Goal: Information Seeking & Learning: Learn about a topic

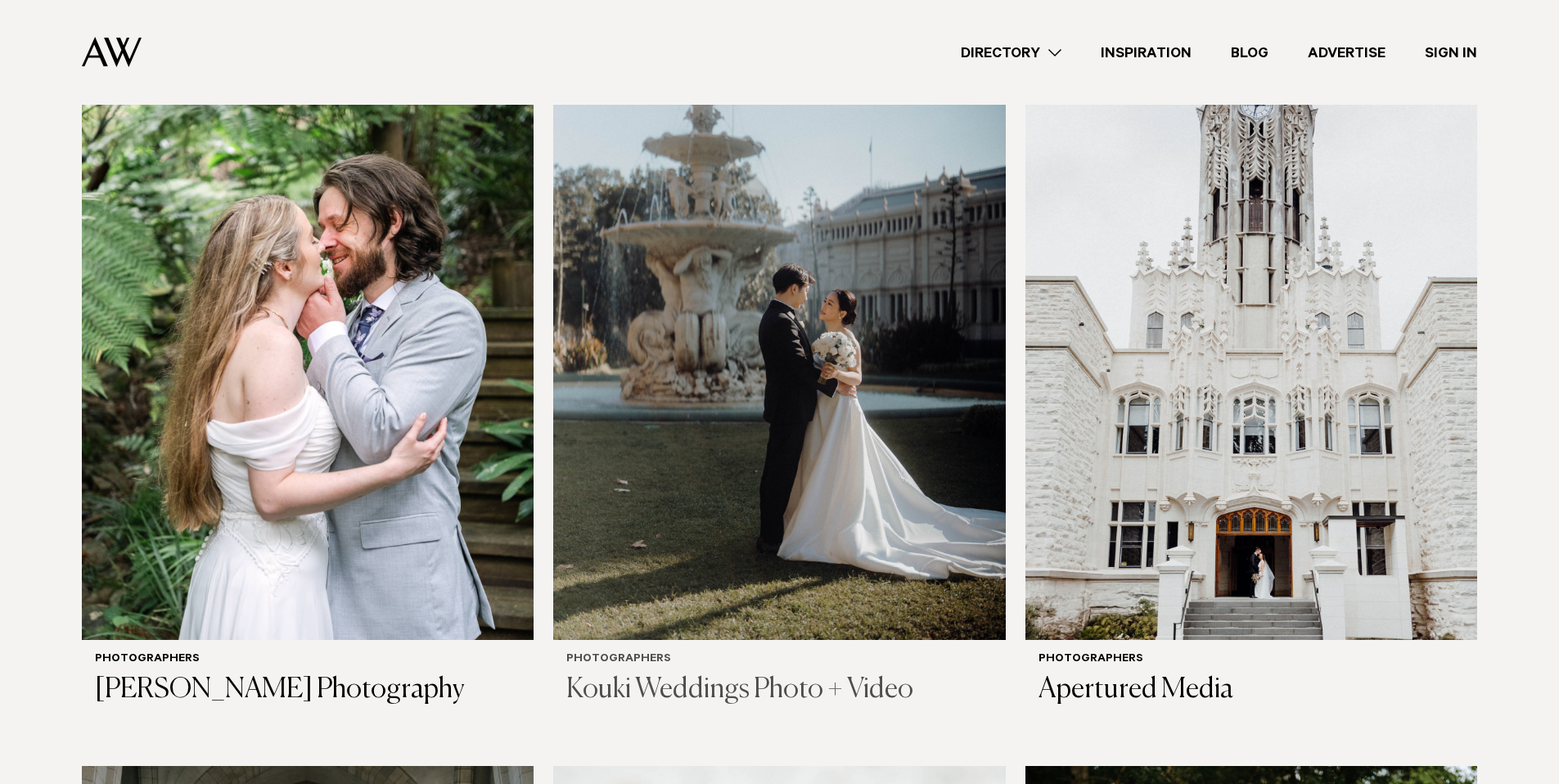
scroll to position [561, 0]
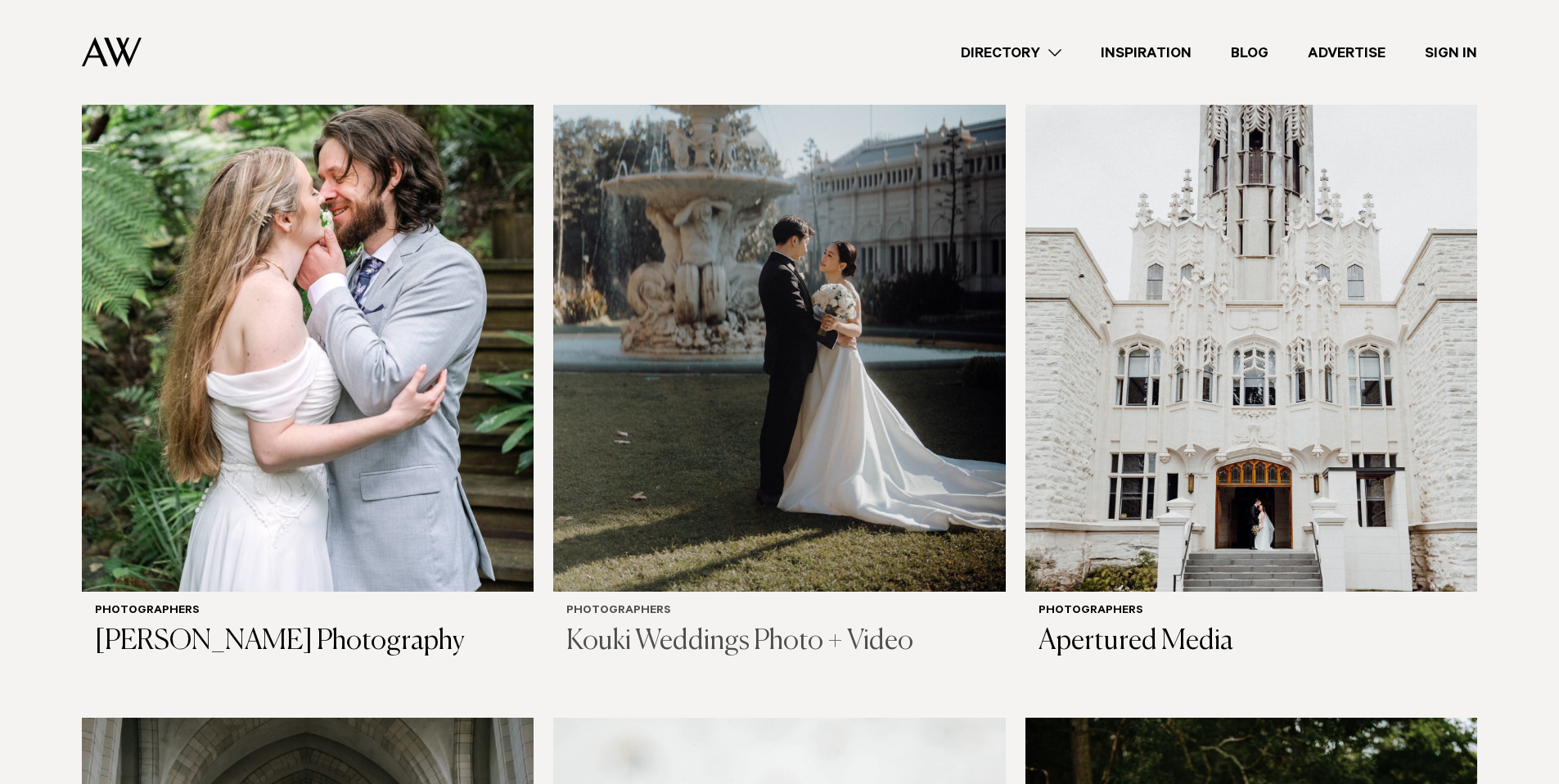
click at [725, 421] on img at bounding box center [779, 288] width 452 height 606
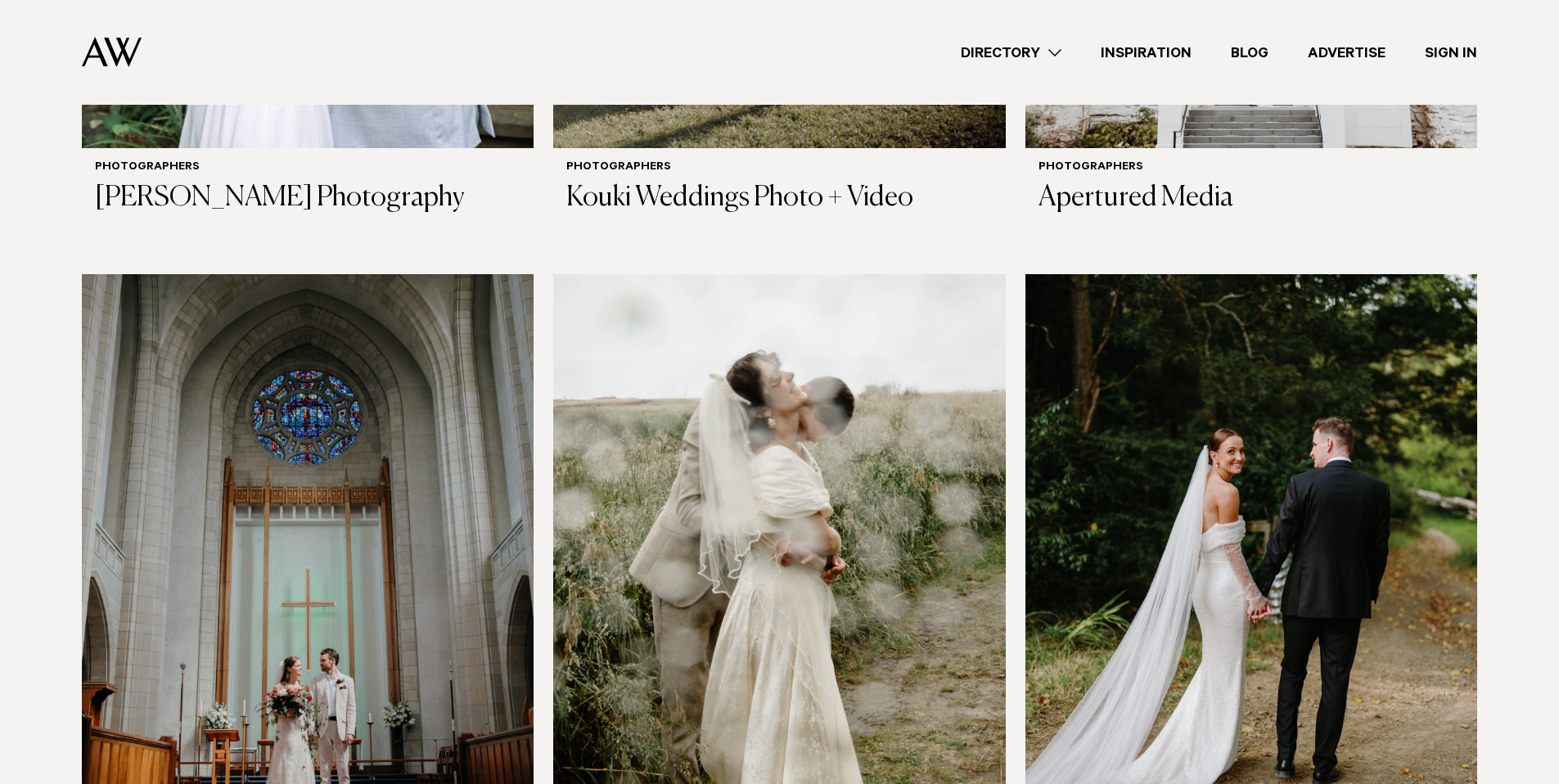
scroll to position [1137, 0]
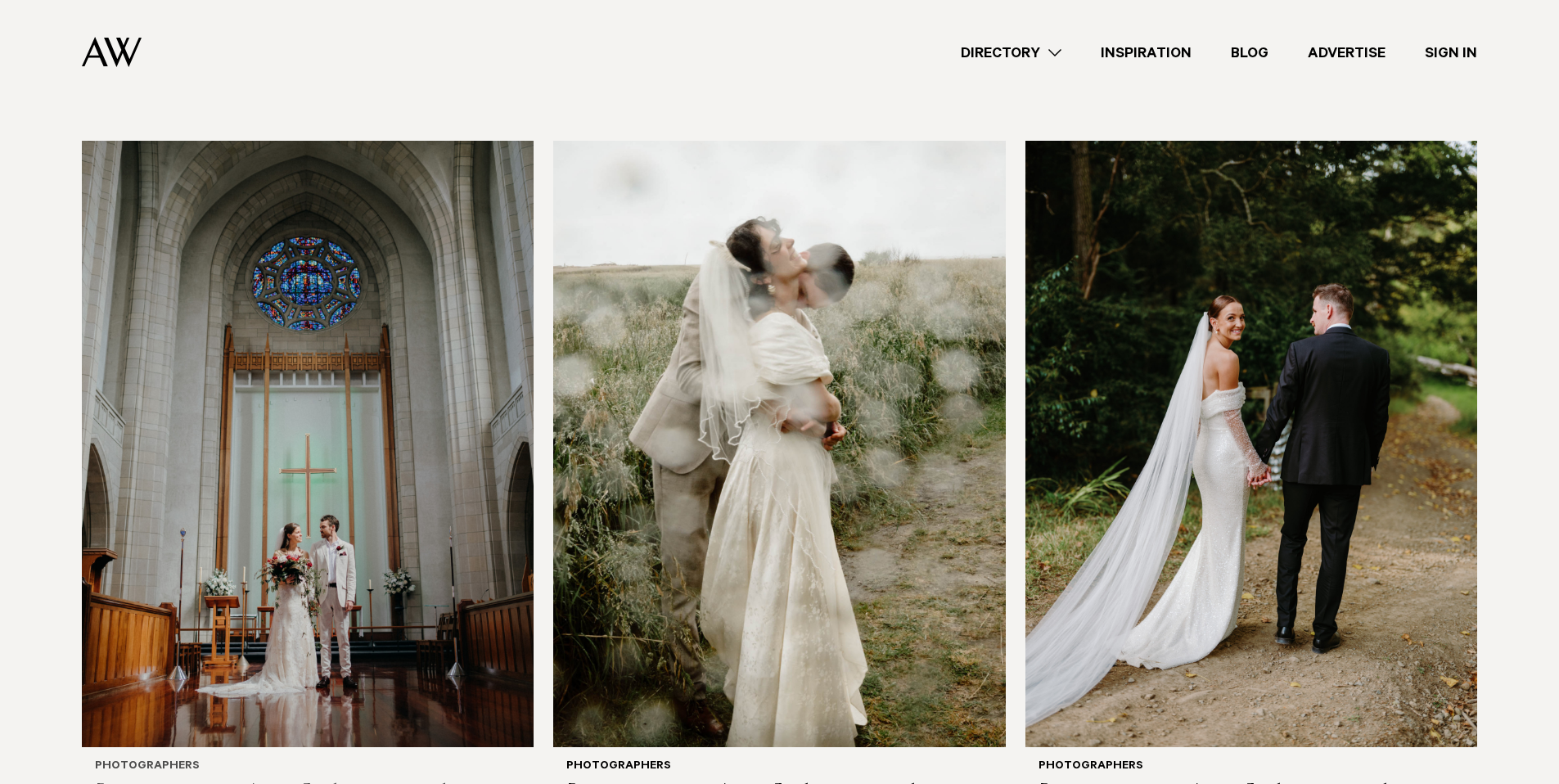
click at [321, 547] on img at bounding box center [308, 444] width 452 height 606
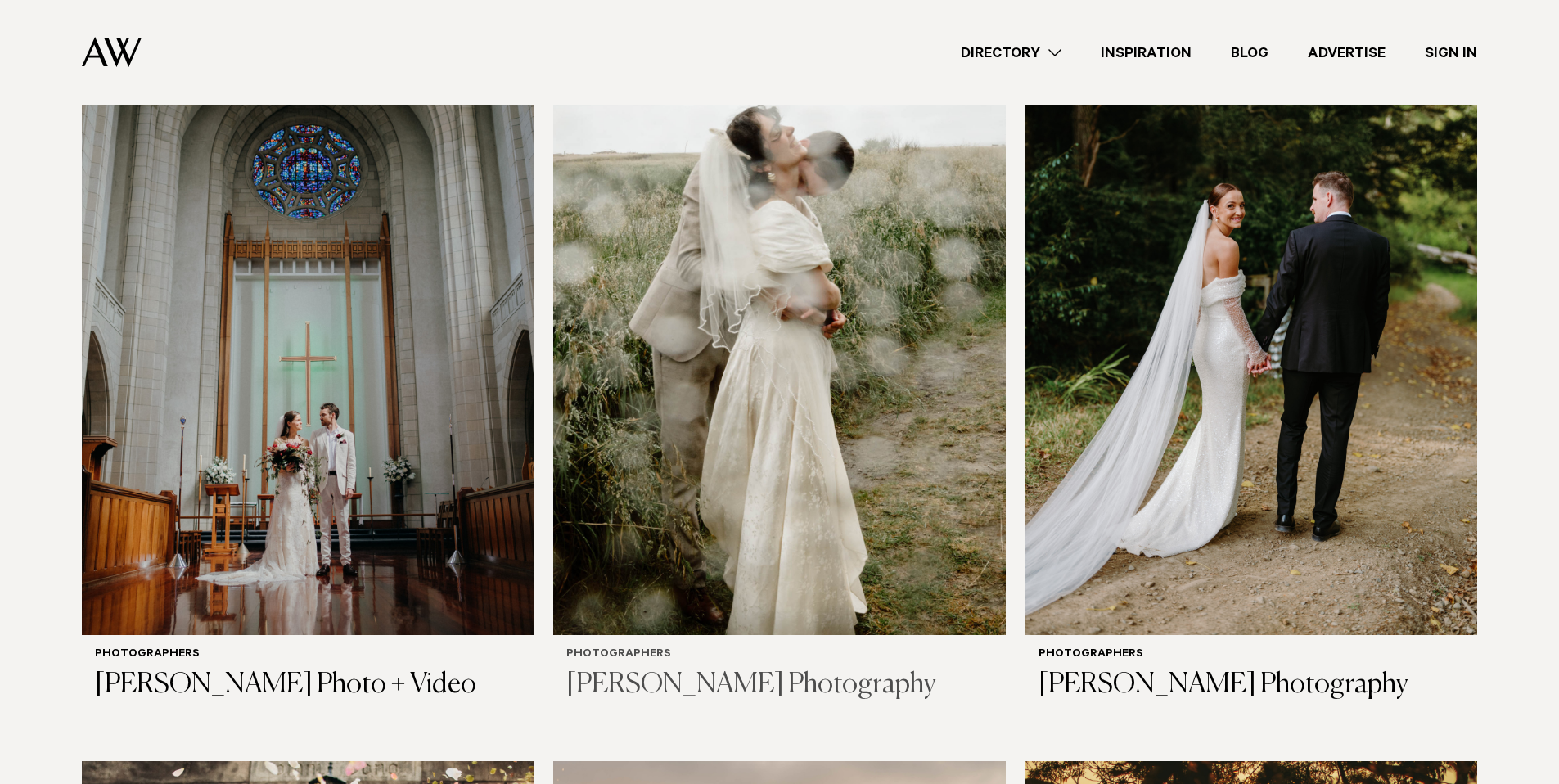
scroll to position [1479, 0]
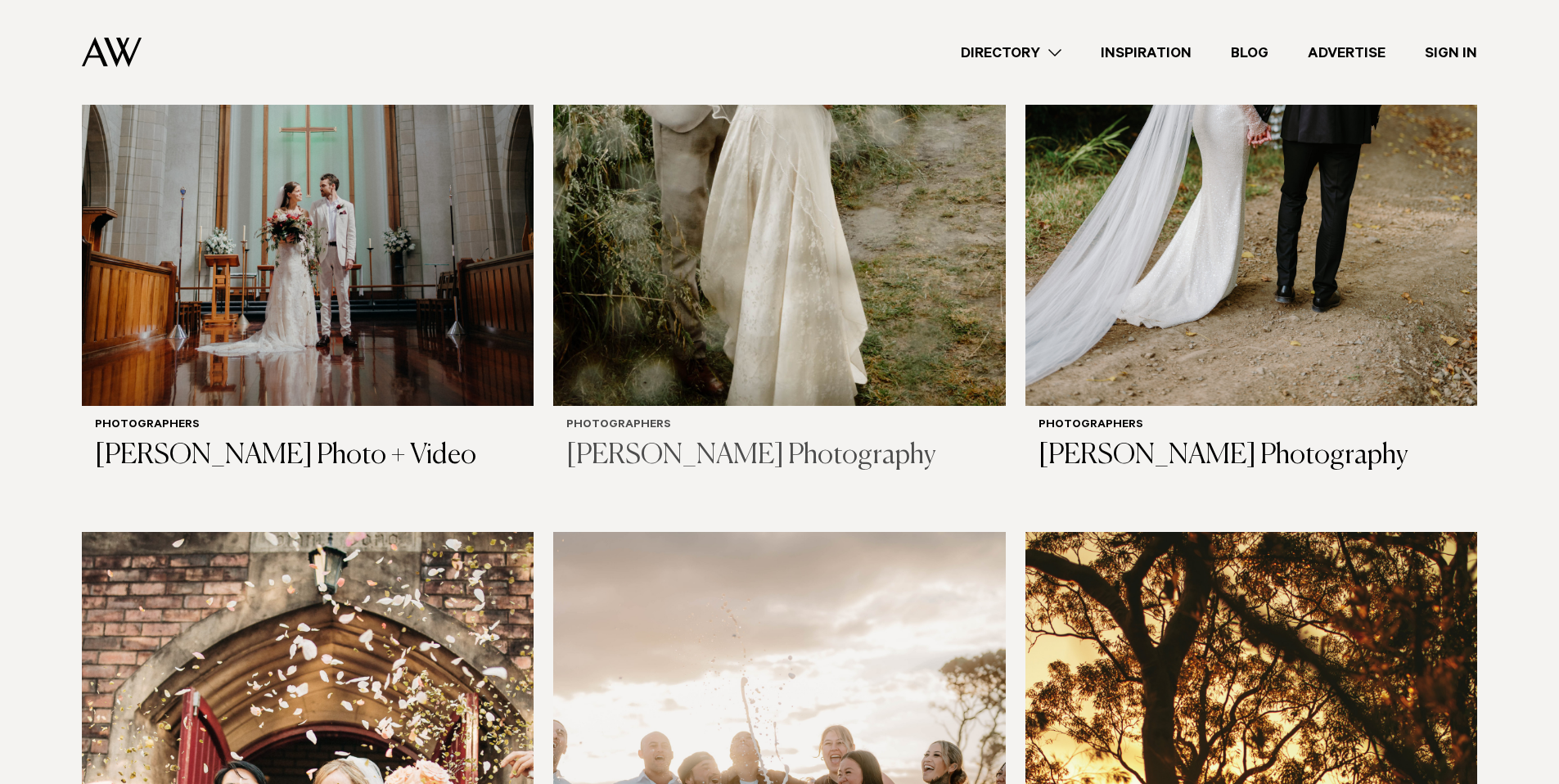
click at [770, 321] on img at bounding box center [779, 103] width 452 height 606
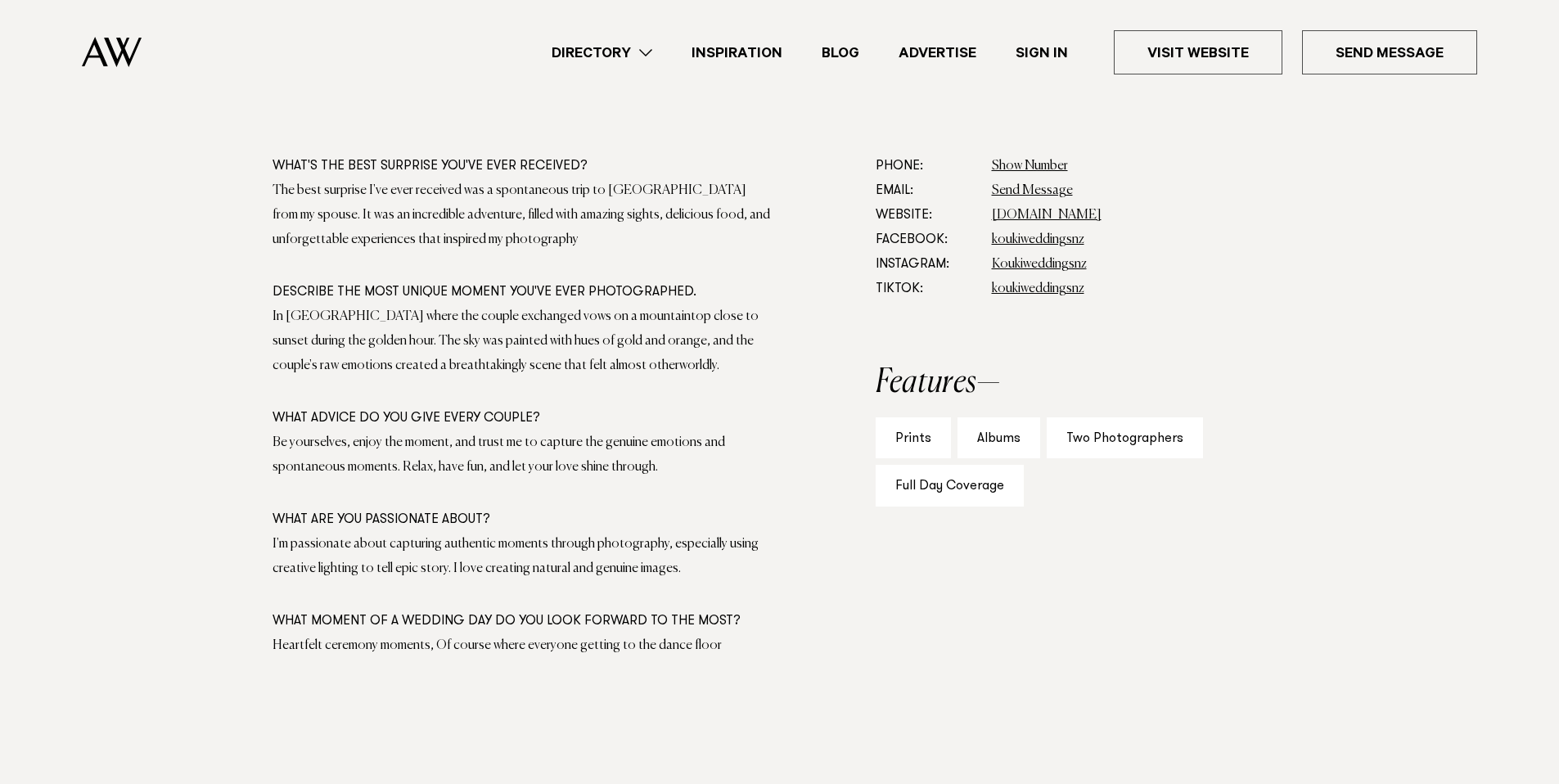
scroll to position [929, 0]
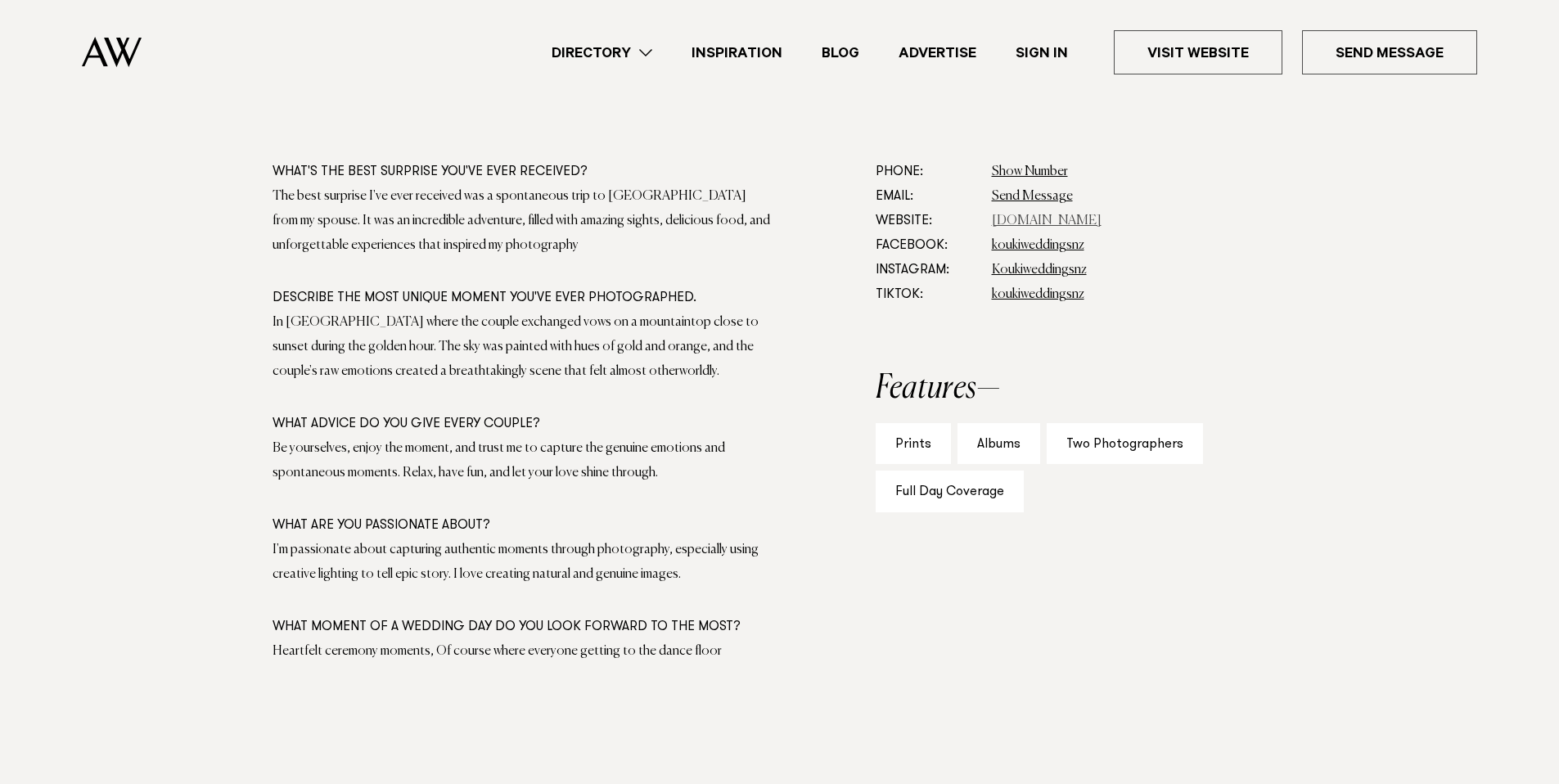
click at [1062, 224] on link "koukiphotographynz.com" at bounding box center [1047, 220] width 110 height 13
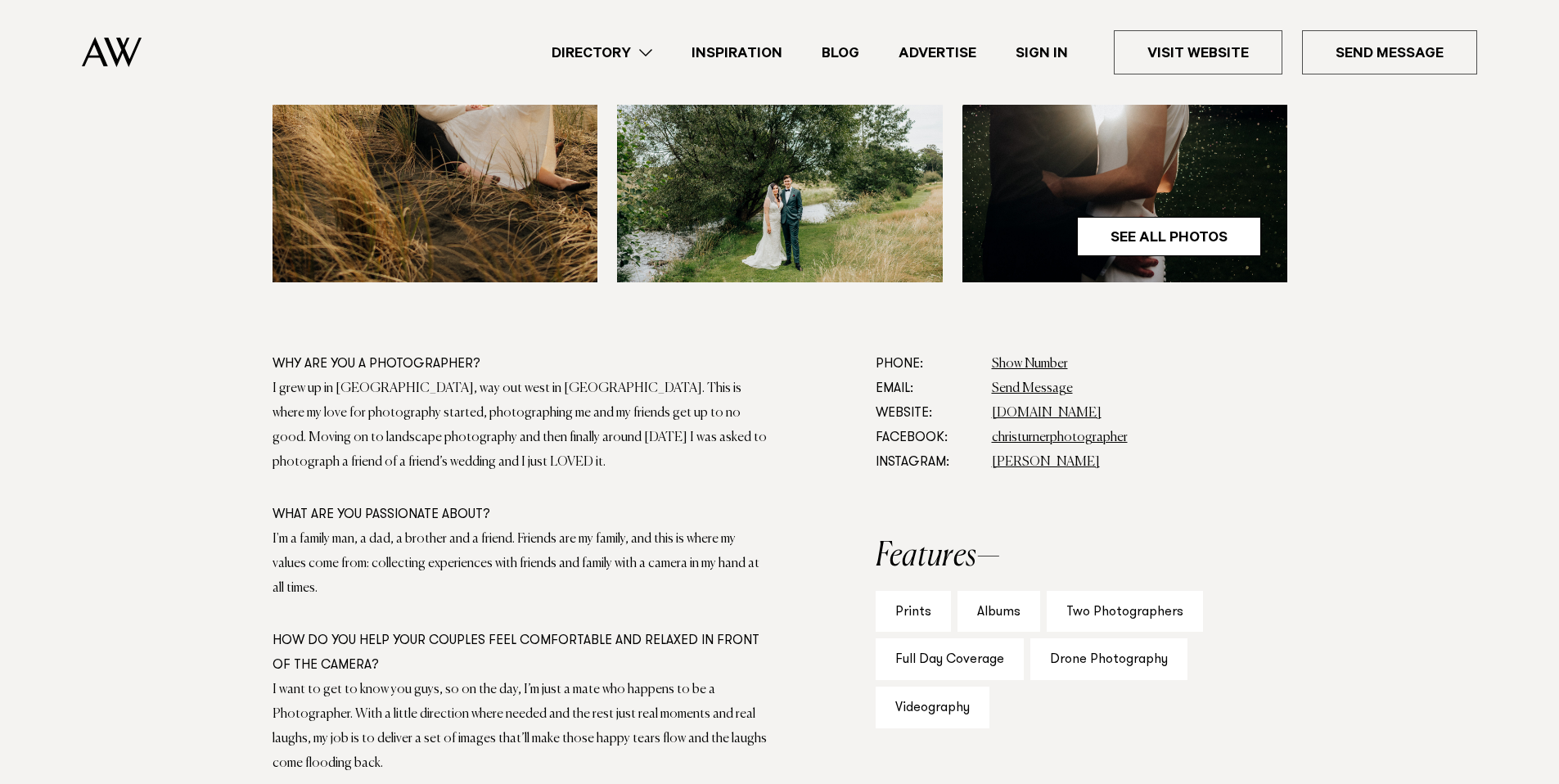
scroll to position [737, 0]
click at [1080, 414] on link "www.christurnerphotographer.com" at bounding box center [1047, 412] width 110 height 13
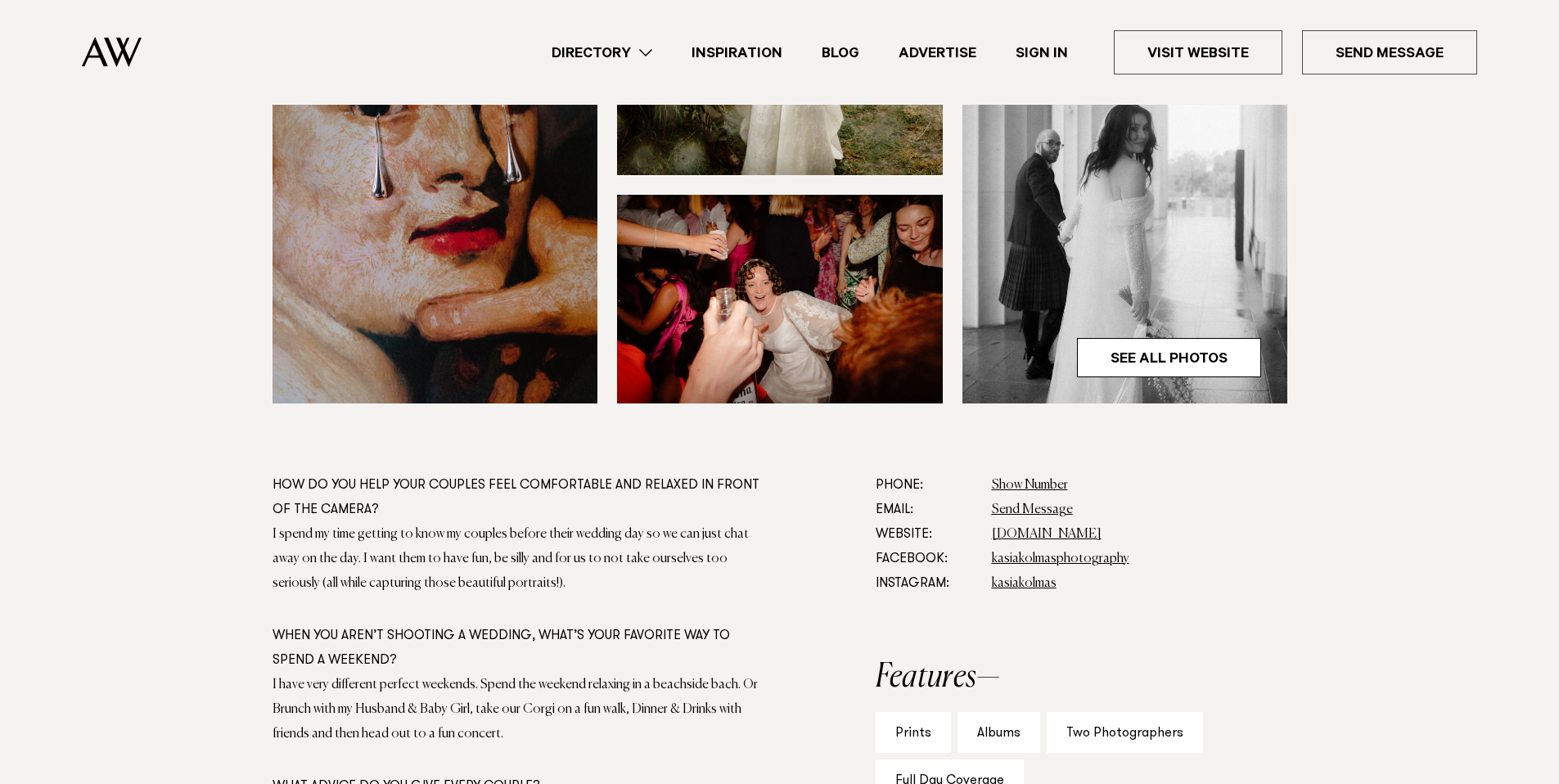
scroll to position [637, 0]
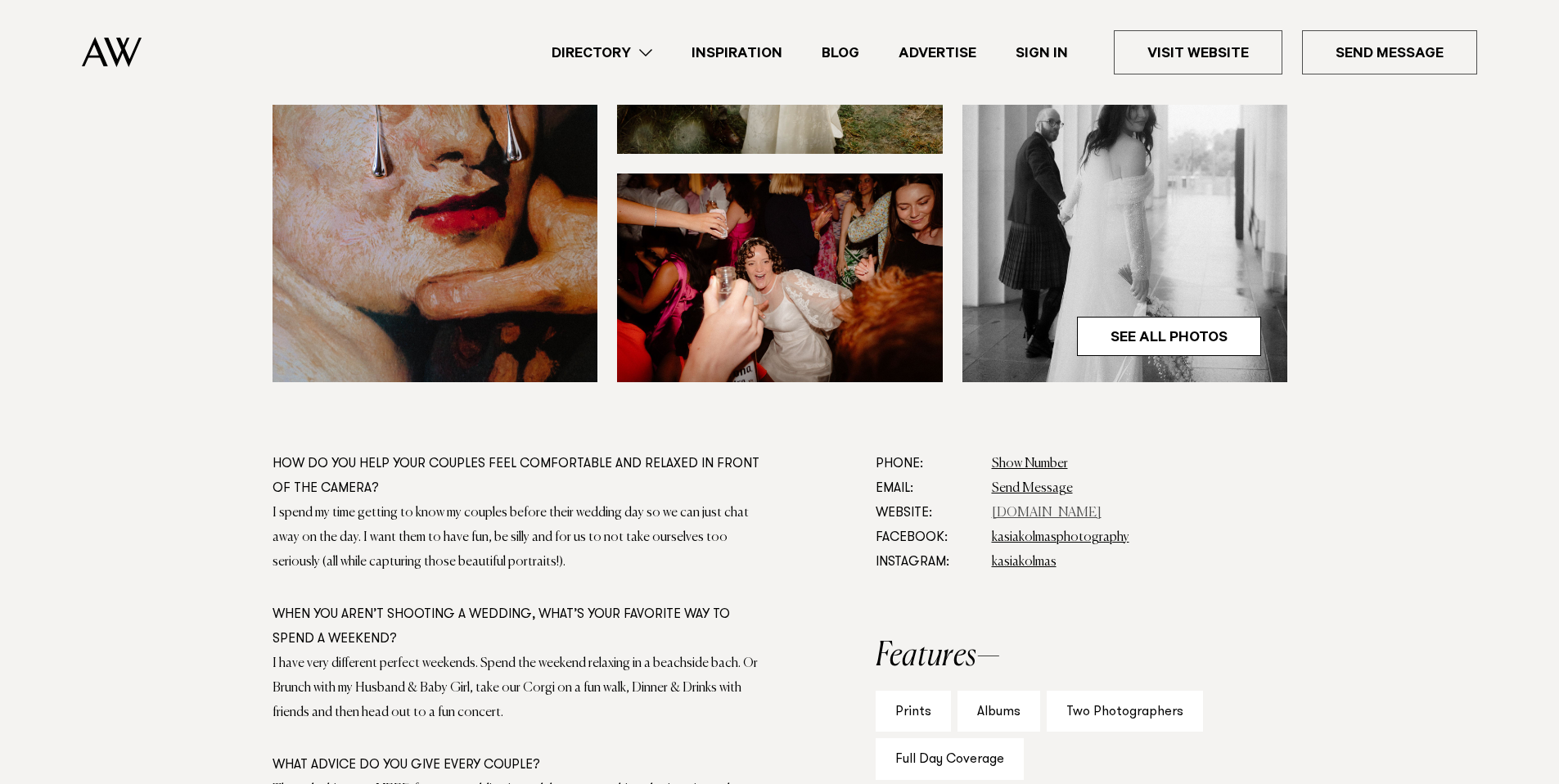
click at [1039, 511] on link "www.kasiakolmas.com" at bounding box center [1047, 513] width 110 height 13
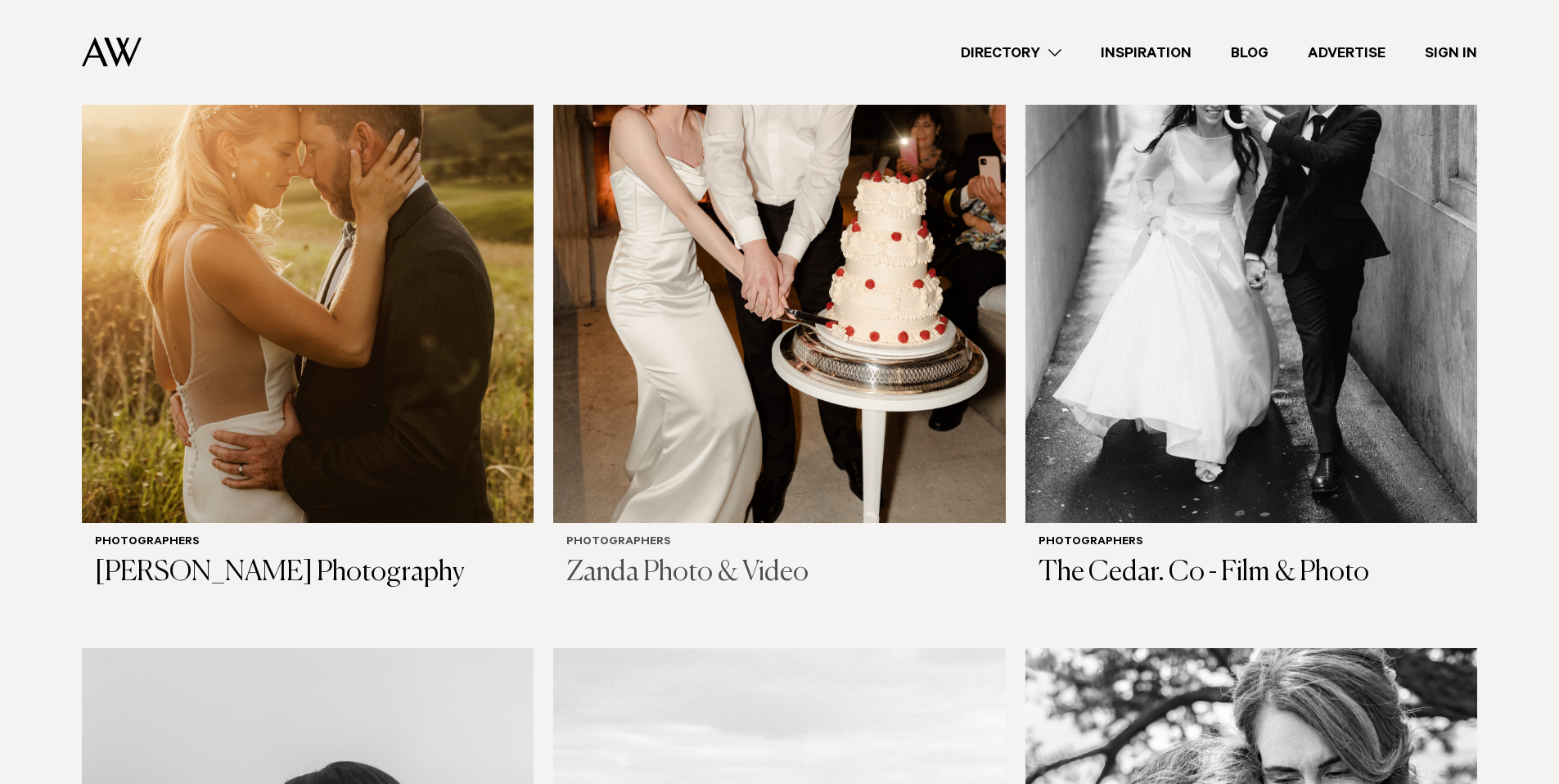
scroll to position [5061, 0]
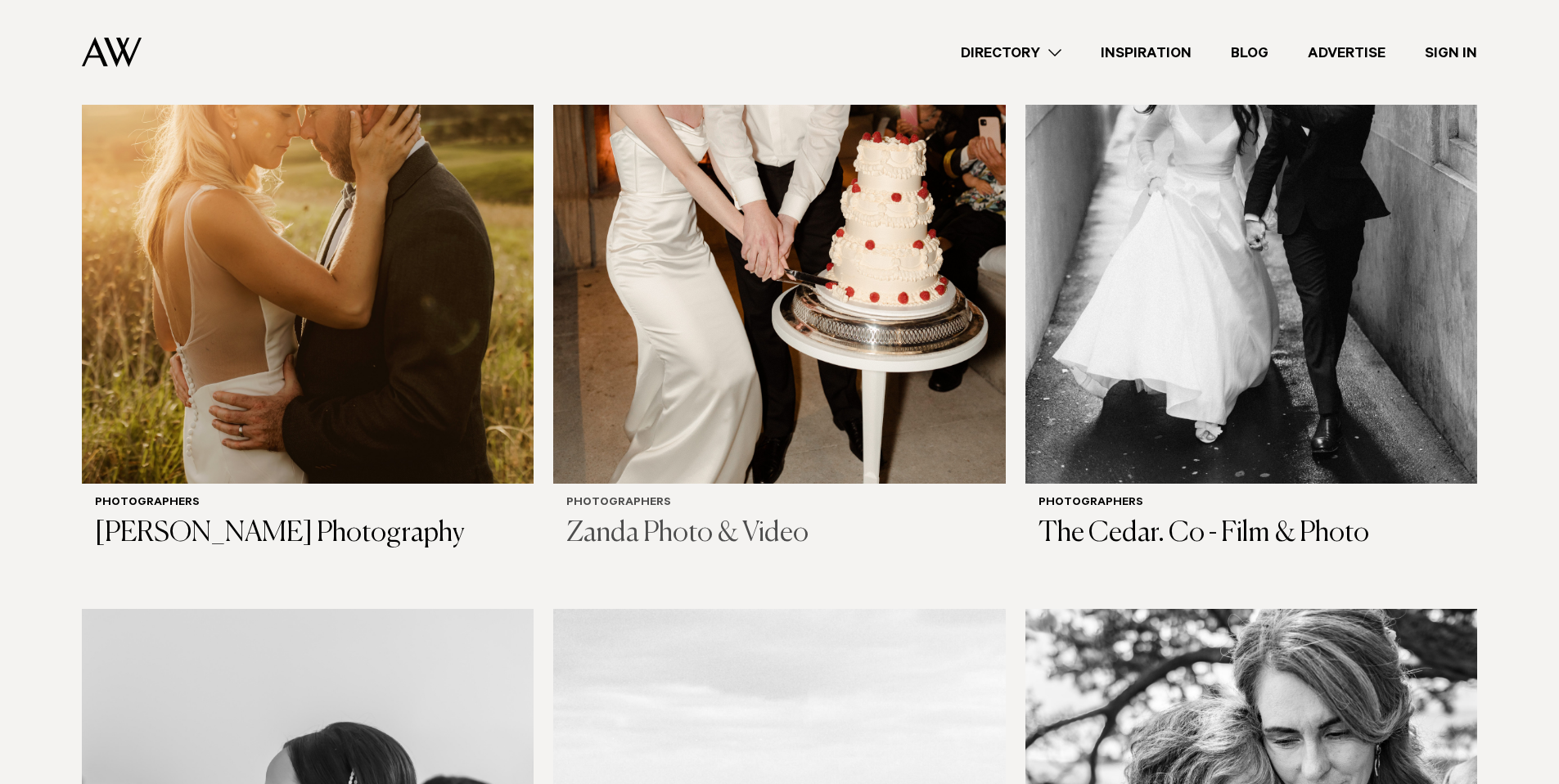
click at [708, 430] on img at bounding box center [779, 180] width 452 height 606
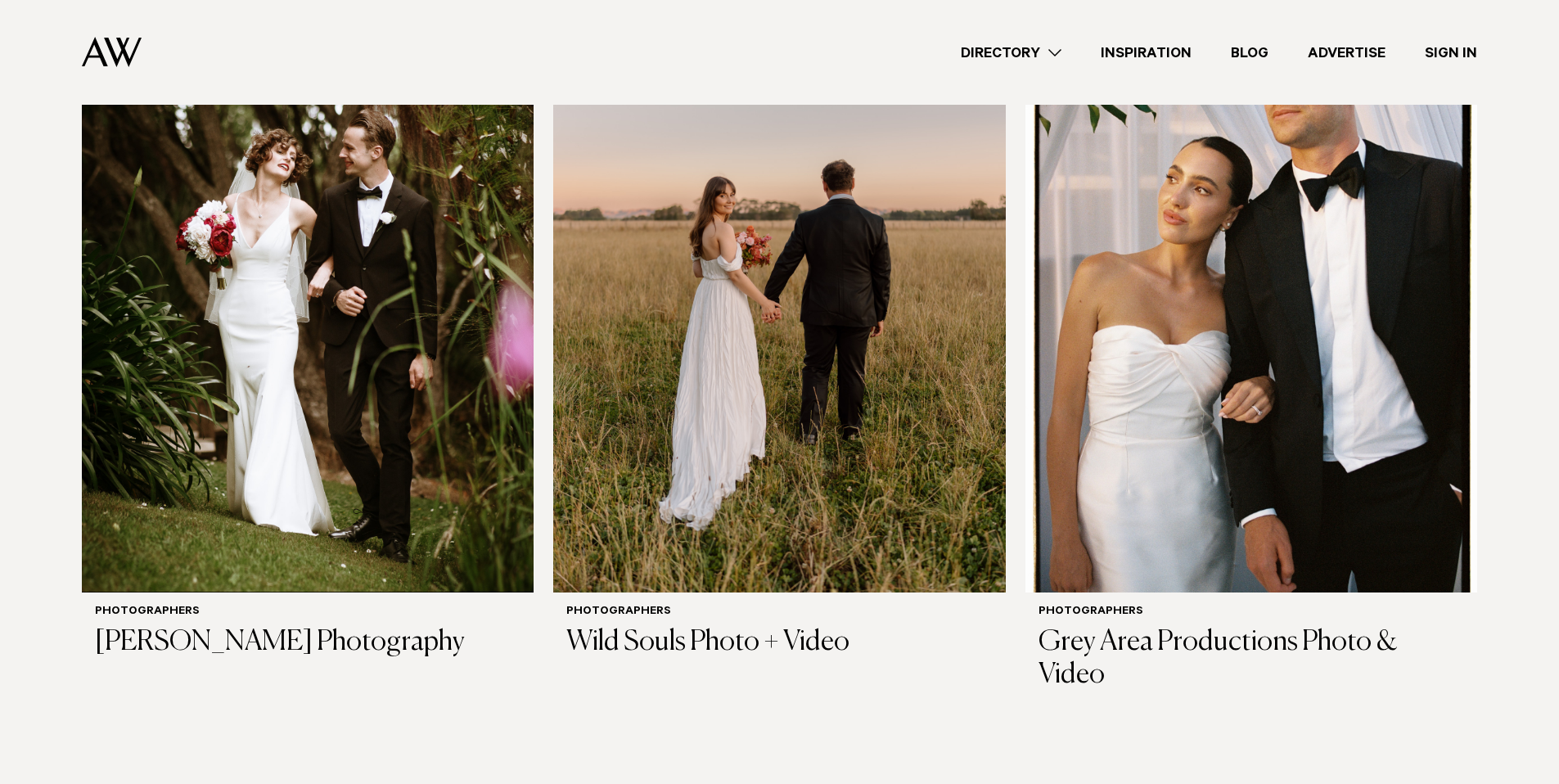
scroll to position [6418, 0]
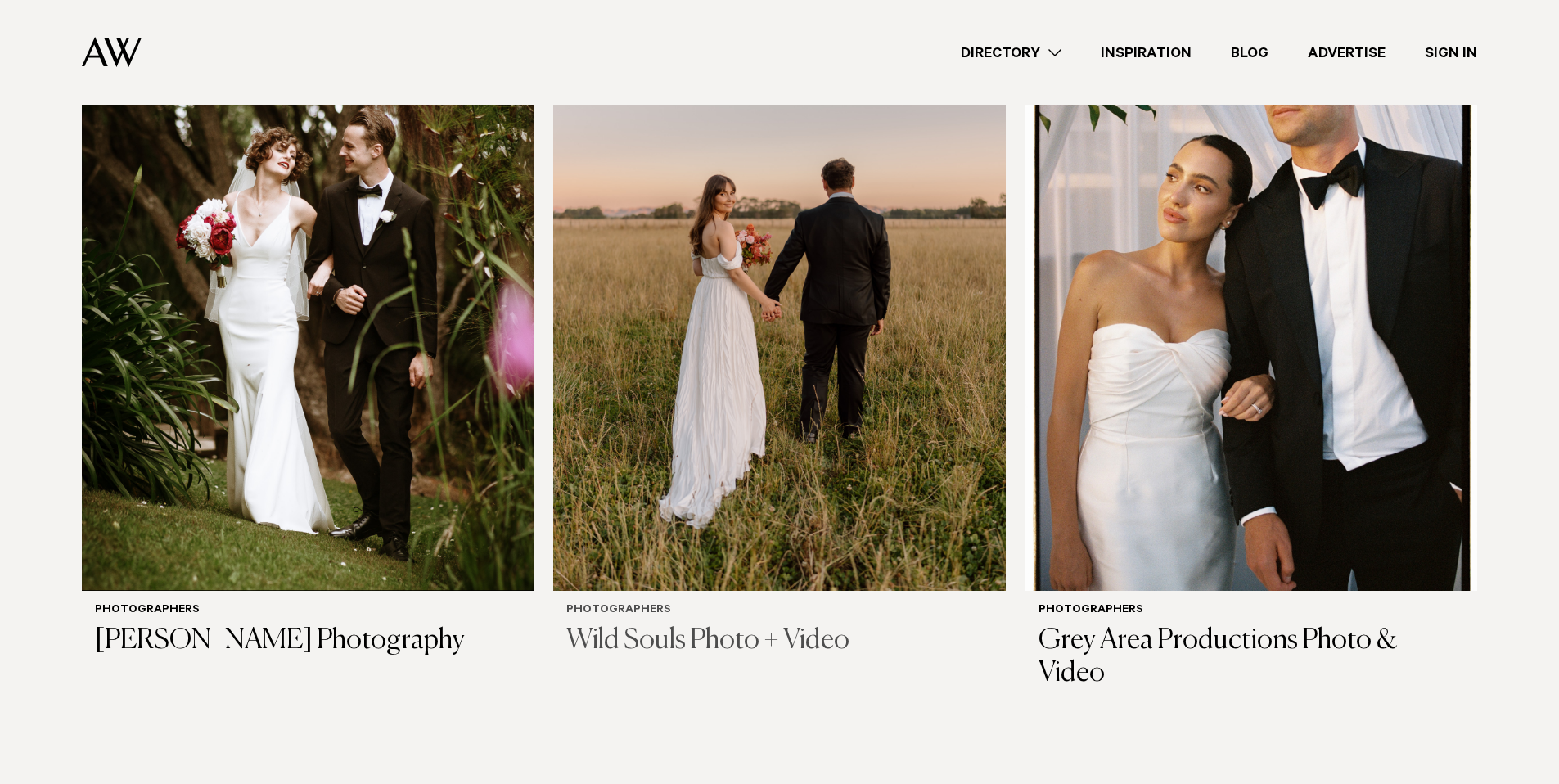
click at [705, 520] on img at bounding box center [779, 287] width 452 height 606
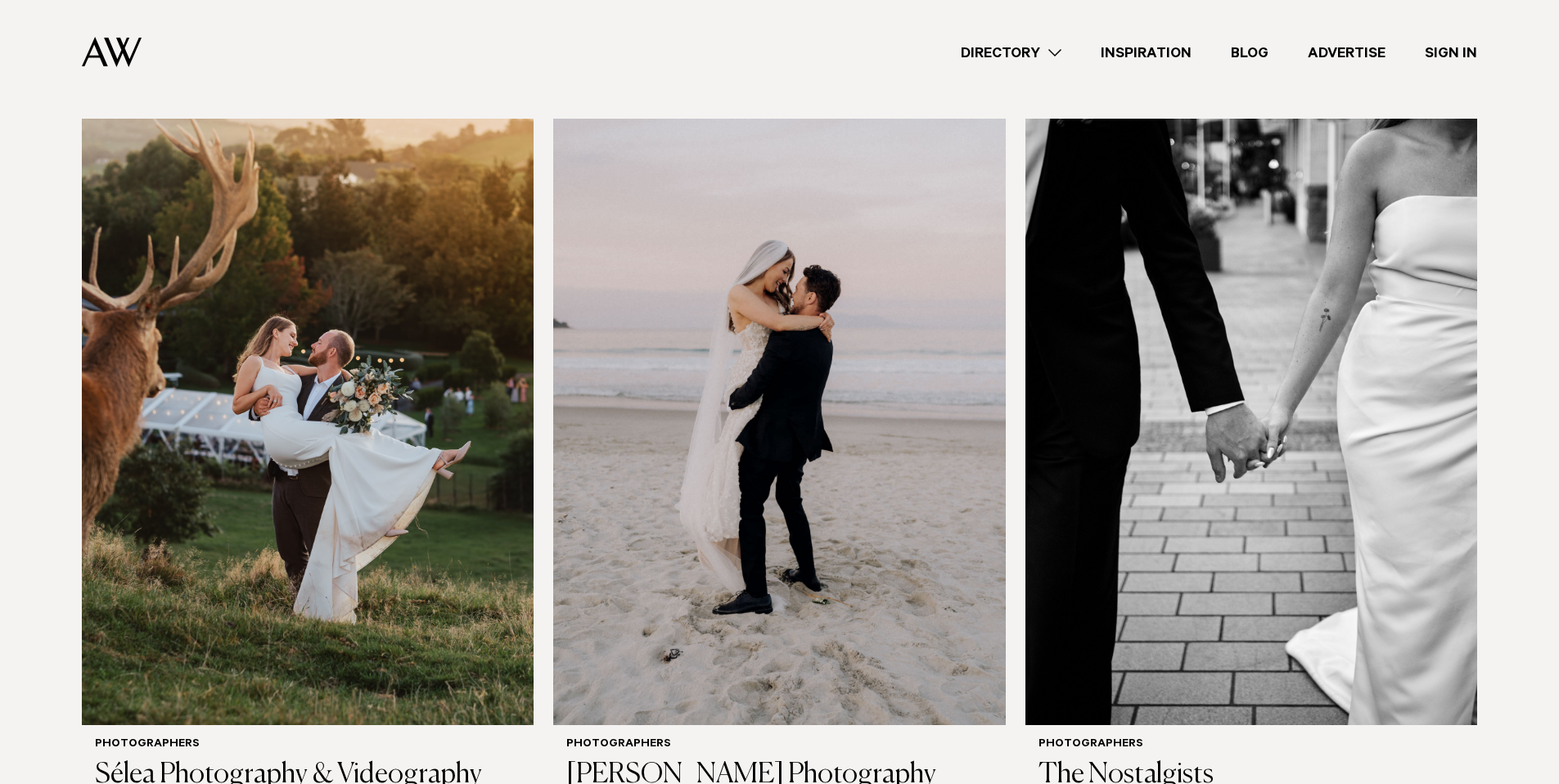
scroll to position [2683, 0]
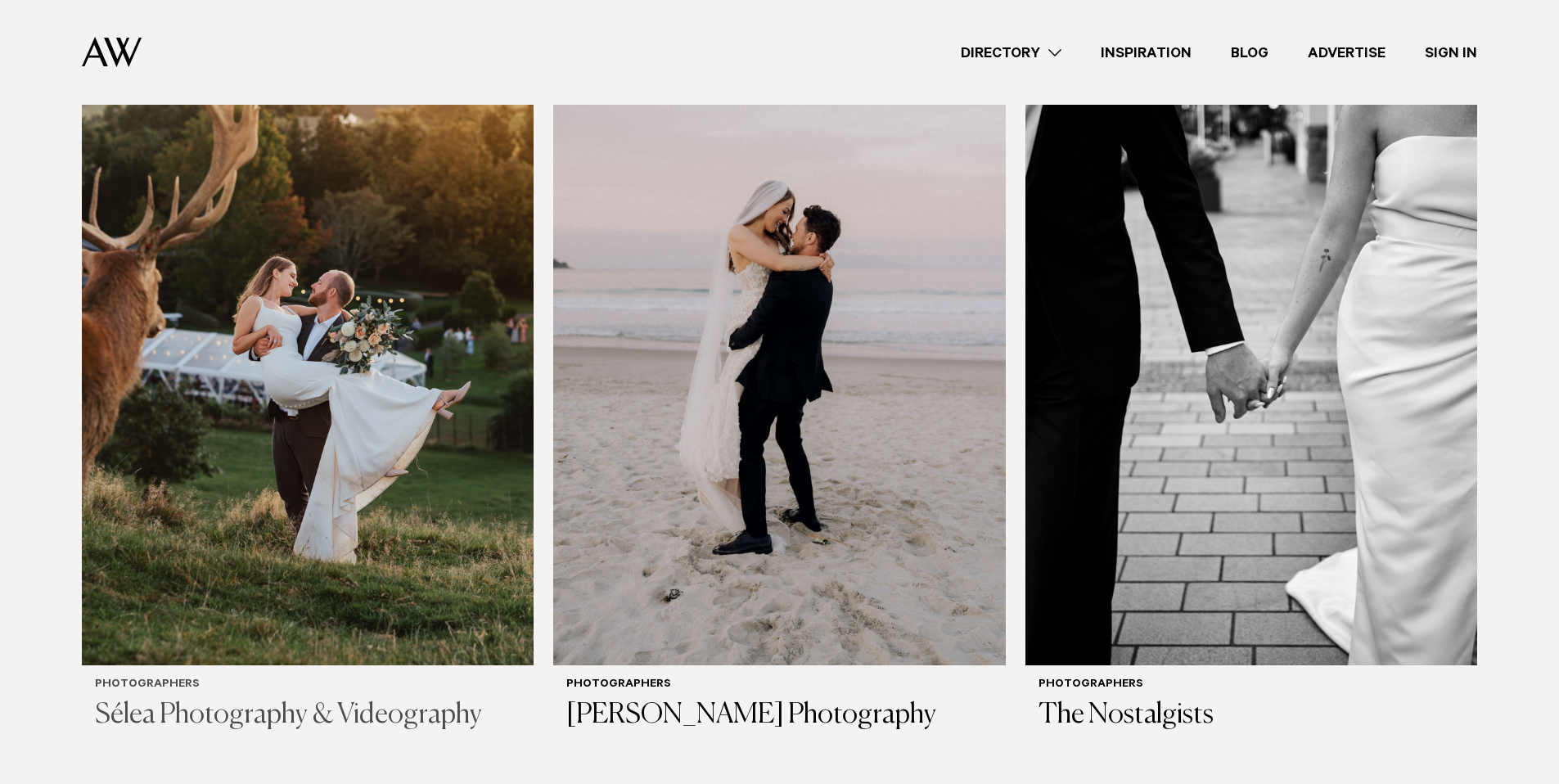
click at [383, 365] on img at bounding box center [308, 362] width 452 height 606
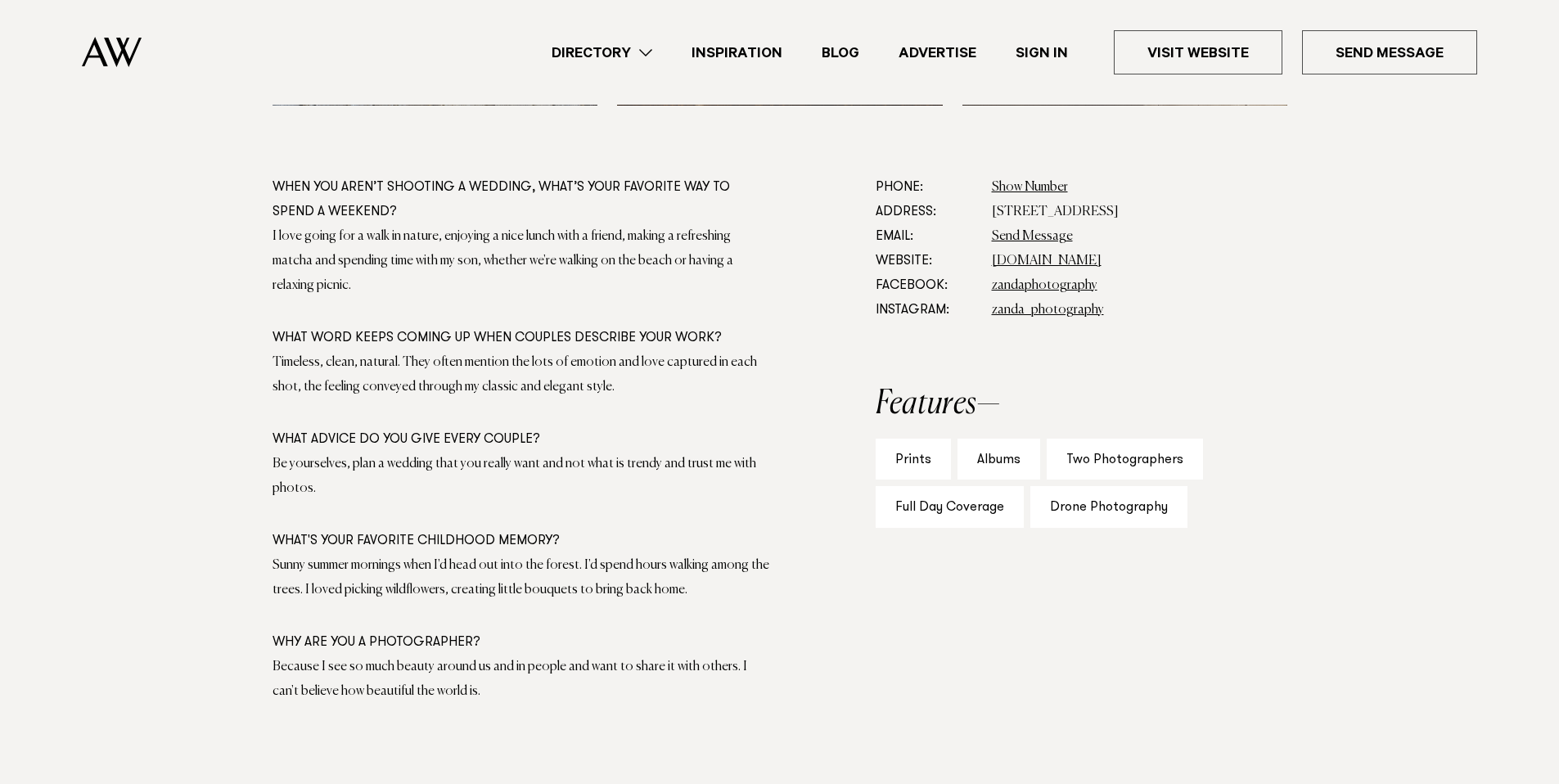
scroll to position [915, 0]
click at [1074, 260] on link "www.zanda.photography" at bounding box center [1047, 259] width 110 height 13
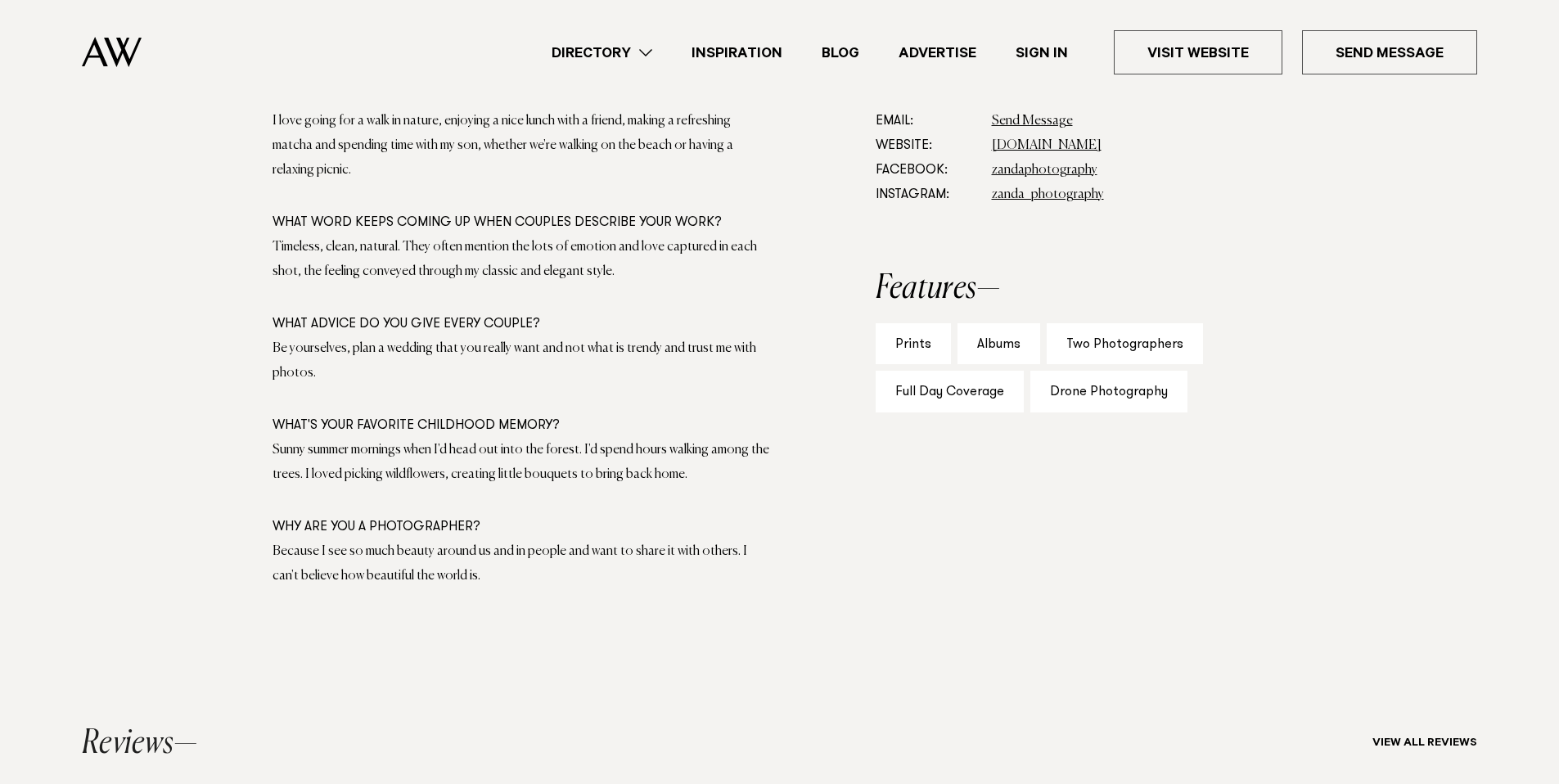
scroll to position [1220, 0]
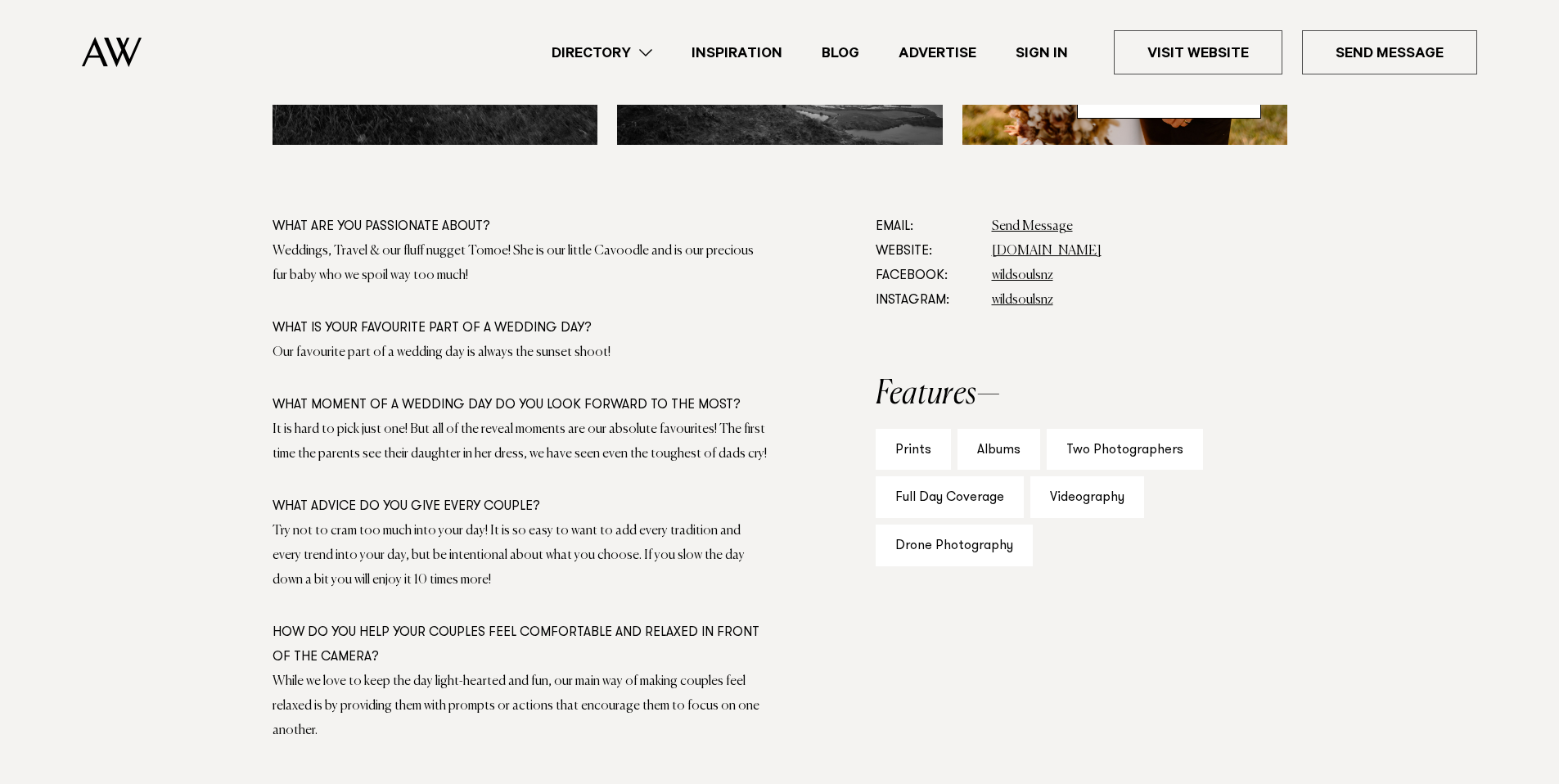
scroll to position [862, 0]
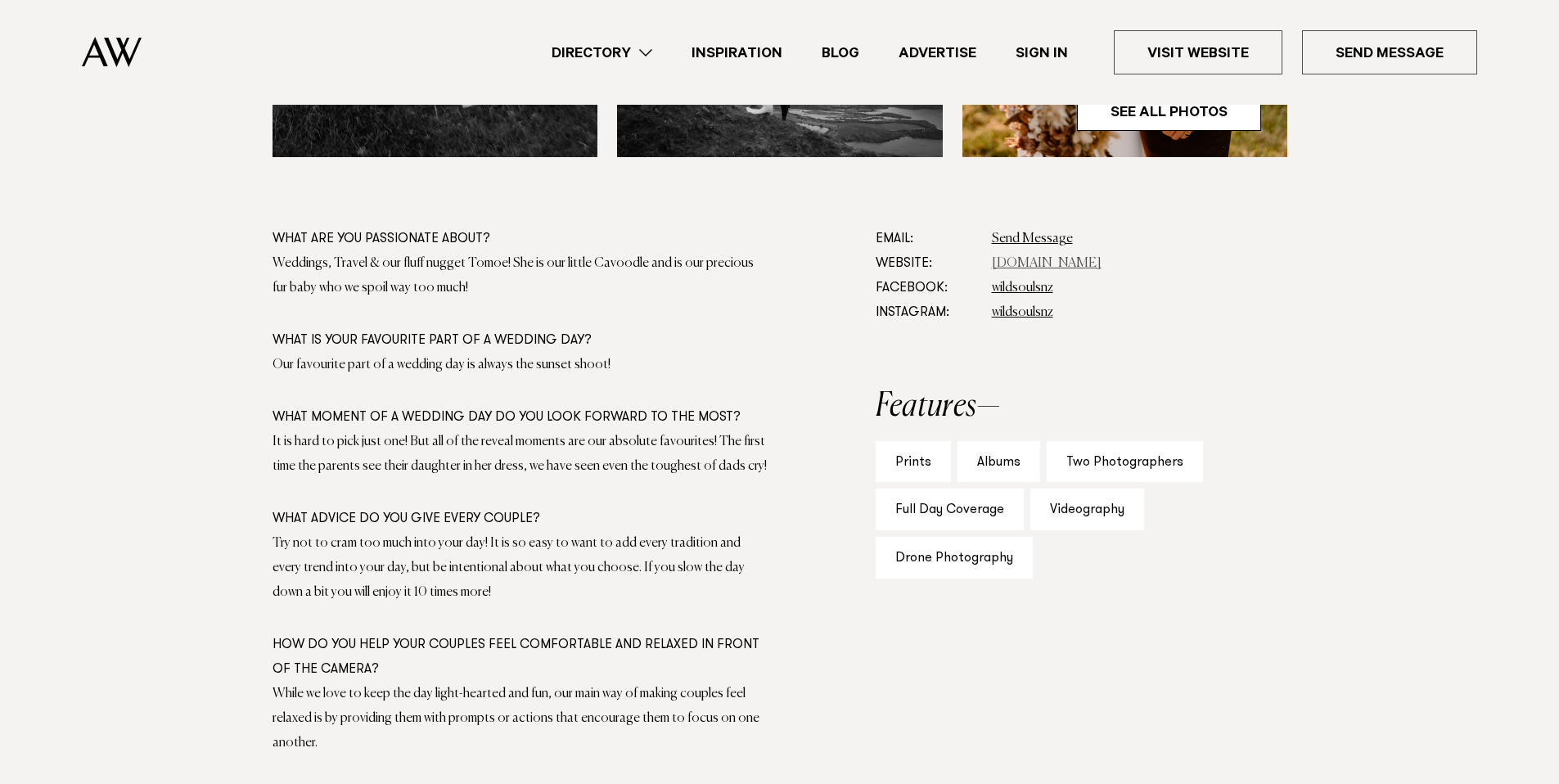
click at [1038, 267] on link "www.wildsouls.co.nz" at bounding box center [1047, 263] width 110 height 13
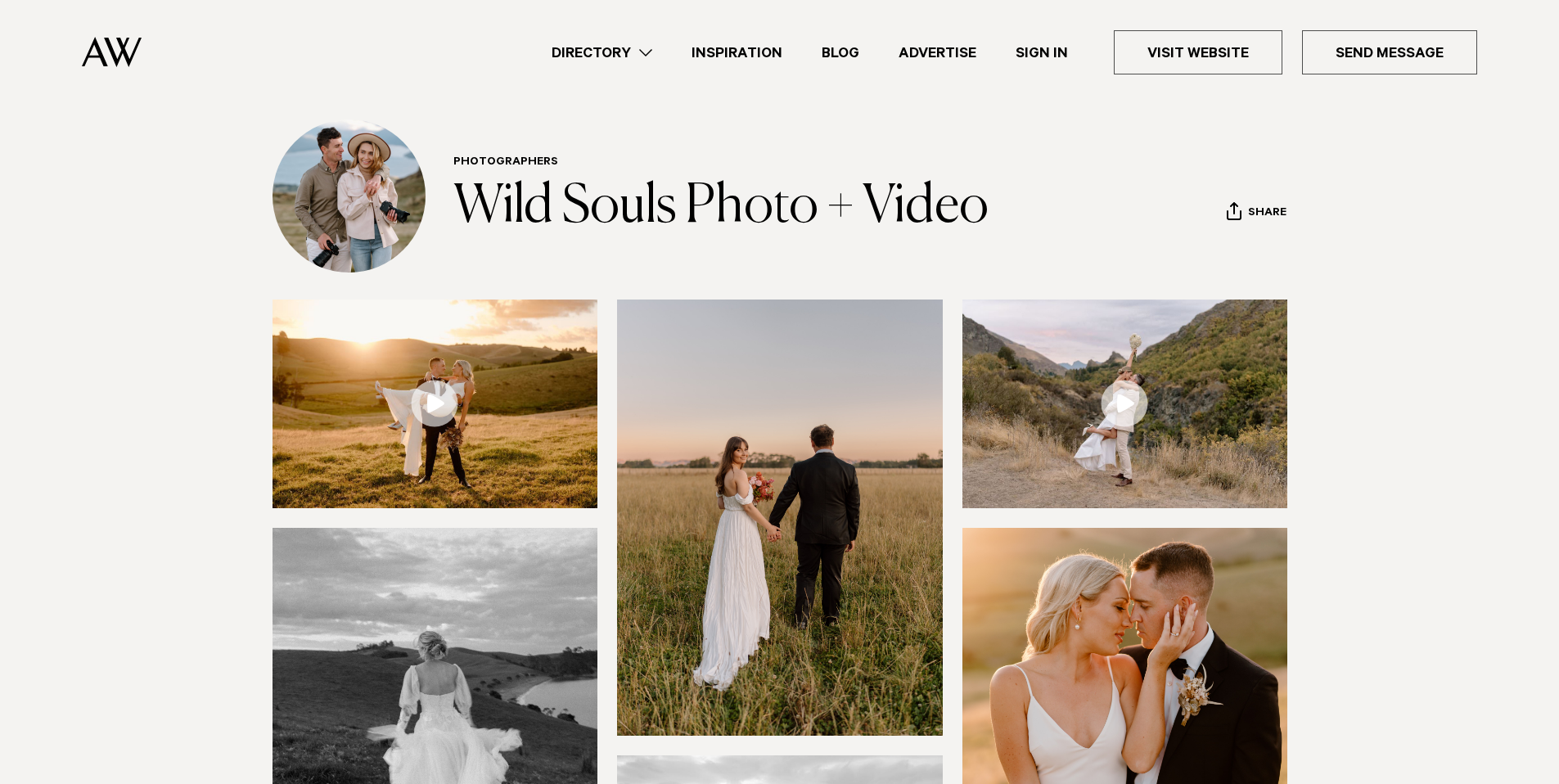
scroll to position [0, 0]
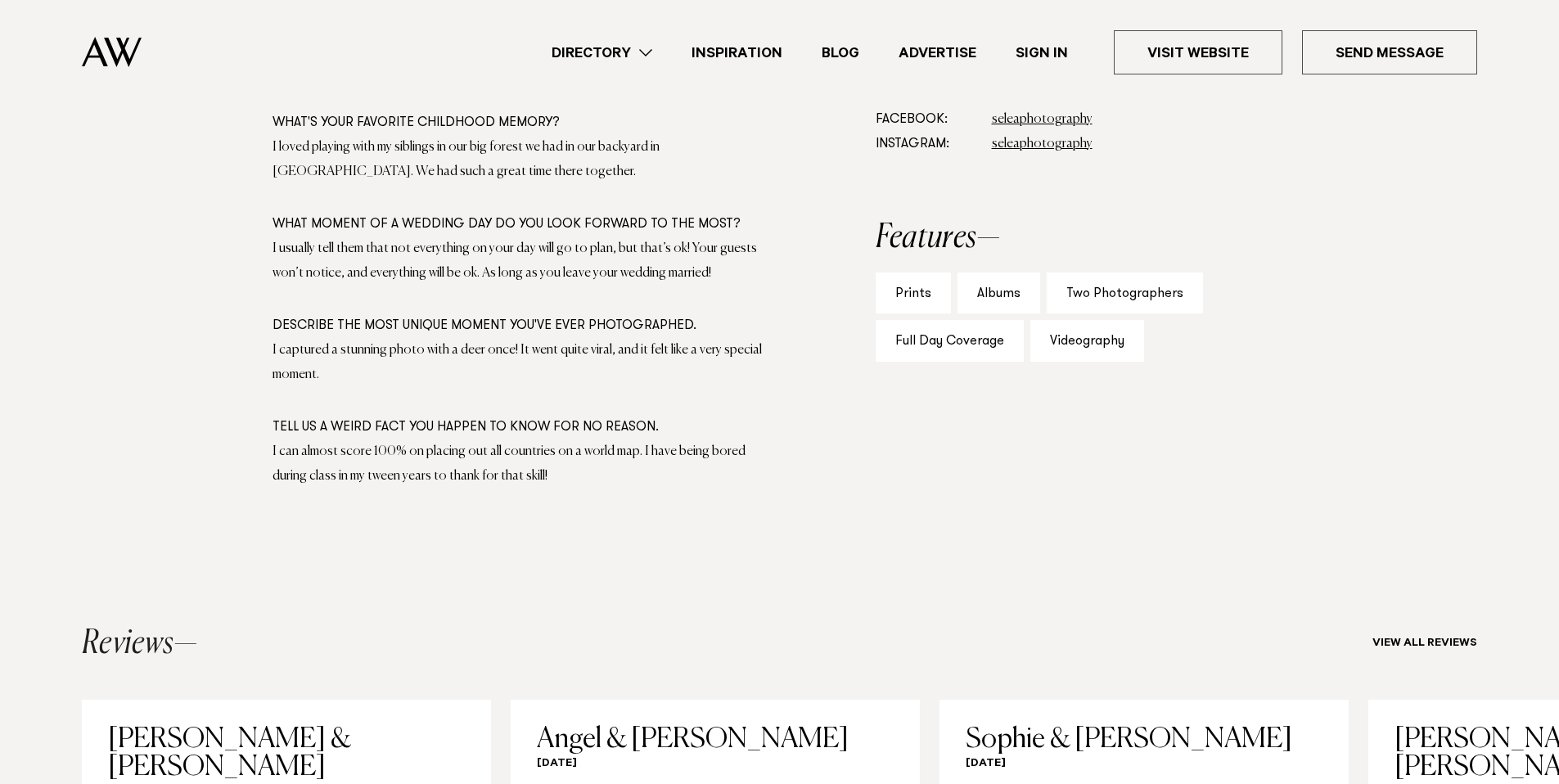
scroll to position [788, 0]
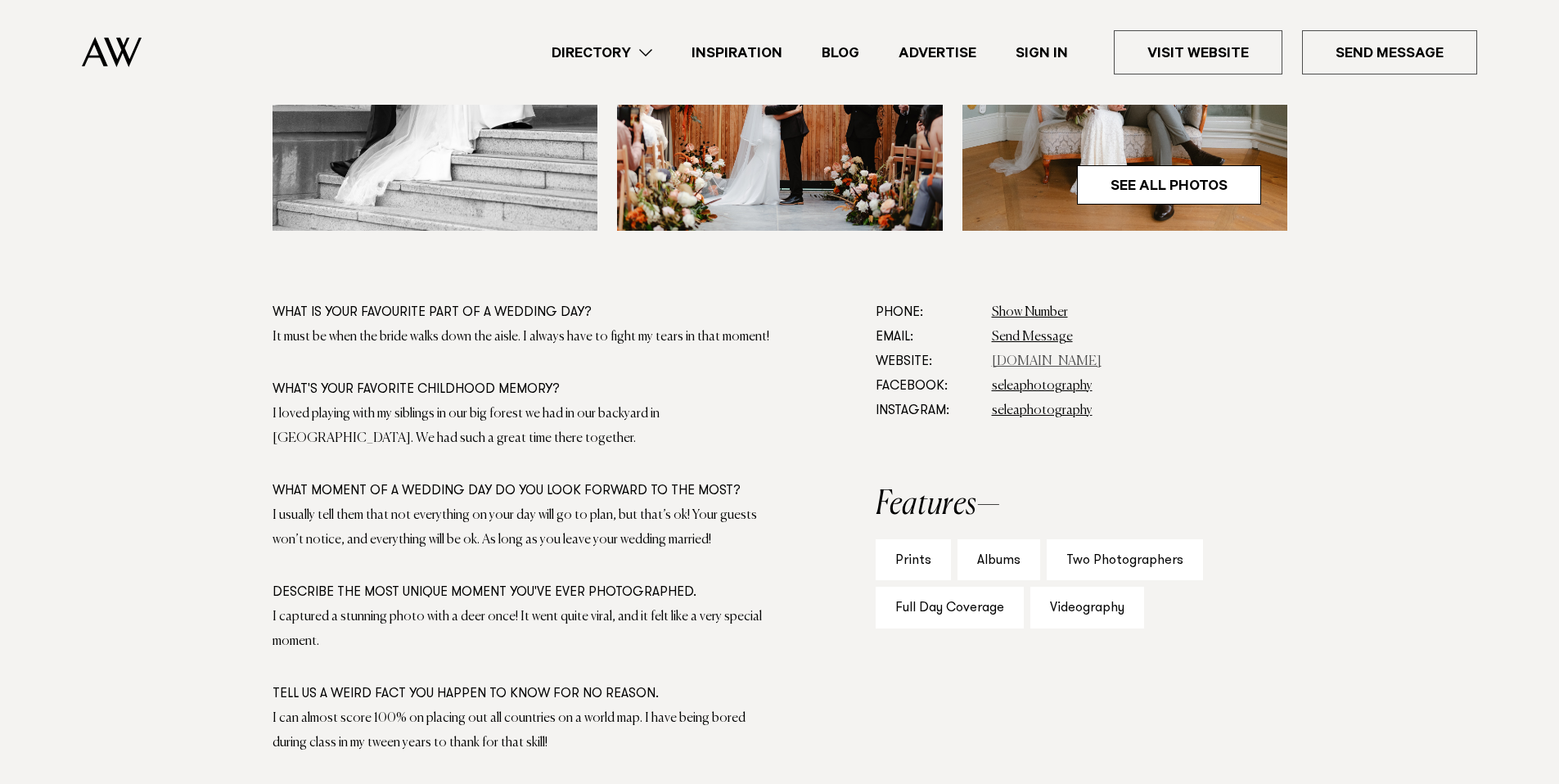
click at [1099, 359] on link "[DOMAIN_NAME]" at bounding box center [1047, 361] width 110 height 13
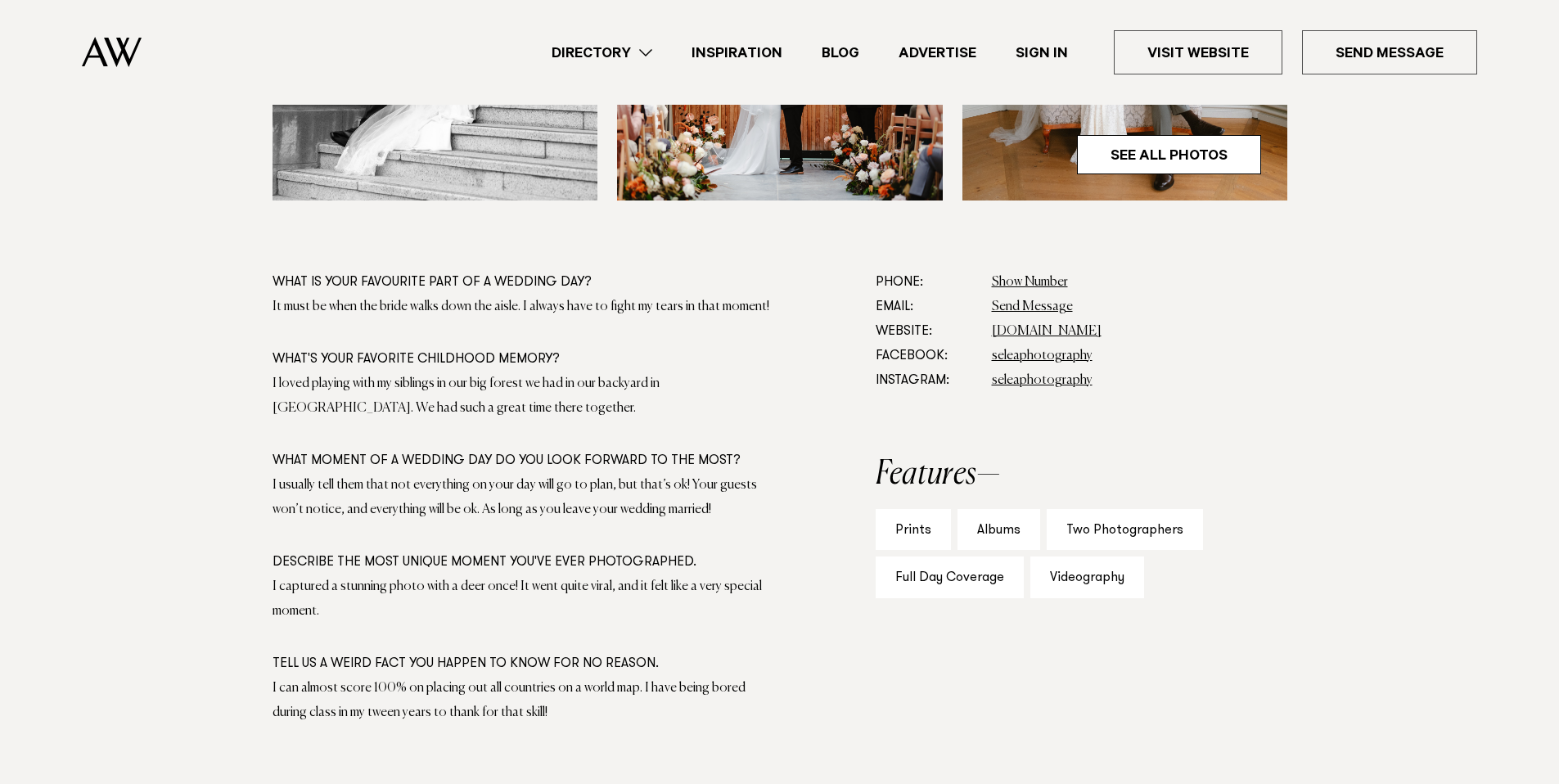
scroll to position [888, 0]
